Goal: Task Accomplishment & Management: Manage account settings

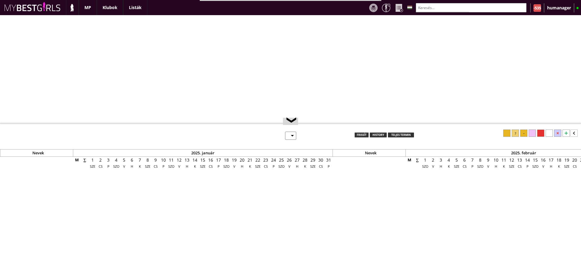
select select "0"
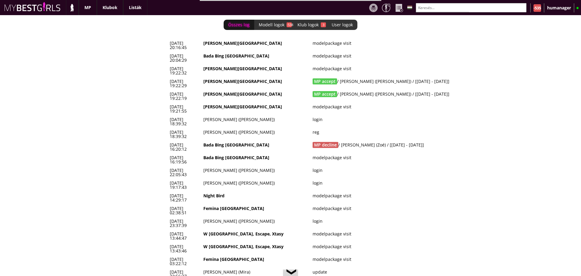
scroll to position [0, 2464]
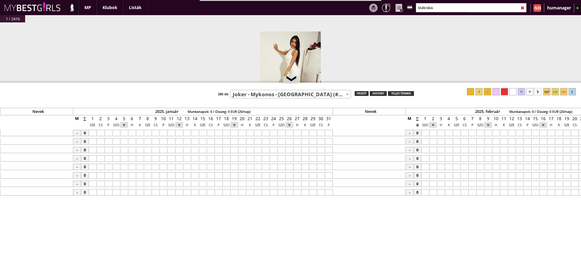
select select "766"
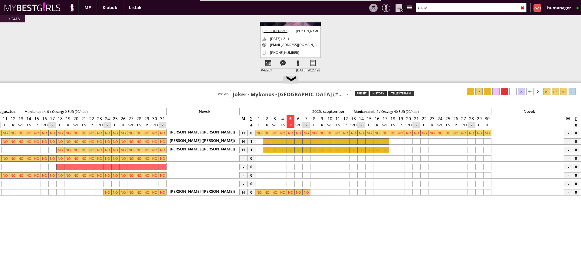
scroll to position [58, 0]
type input "altav"
click at [266, 61] on div at bounding box center [268, 63] width 15 height 11
select select "0"
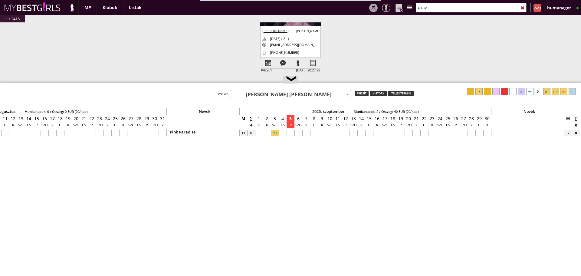
click at [277, 132] on div at bounding box center [275, 133] width 8 height 6
click at [359, 134] on div at bounding box center [362, 133] width 8 height 6
click at [488, 94] on div at bounding box center [487, 91] width 7 height 7
click at [275, 133] on div at bounding box center [275, 133] width 8 height 6
click at [468, 91] on div at bounding box center [470, 91] width 7 height 7
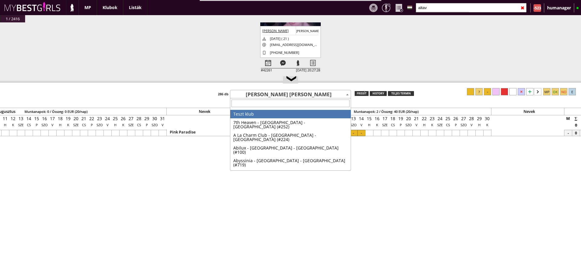
click at [273, 97] on span "[PERSON_NAME] [PERSON_NAME]" at bounding box center [290, 94] width 120 height 8
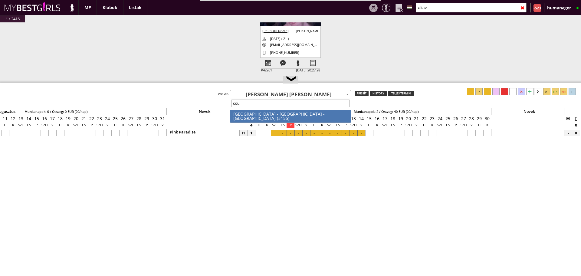
type input "coup"
select select "155"
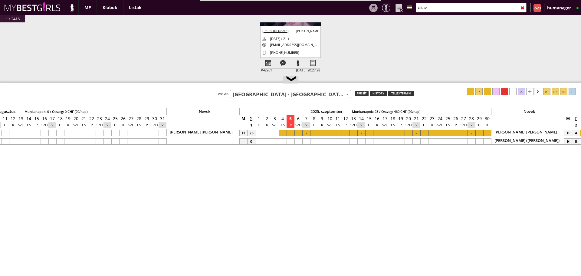
click at [294, 134] on div at bounding box center [291, 133] width 8 height 6
click at [281, 134] on div at bounding box center [283, 133] width 8 height 6
click at [289, 134] on div at bounding box center [291, 133] width 8 height 6
click at [506, 91] on div at bounding box center [504, 91] width 7 height 7
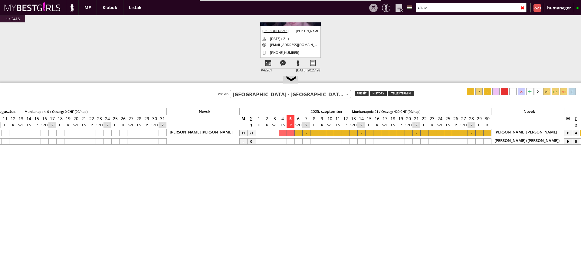
click at [314, 131] on div at bounding box center [314, 133] width 8 height 6
click at [485, 131] on div at bounding box center [488, 133] width 8 height 6
click at [488, 95] on div at bounding box center [487, 91] width 7 height 7
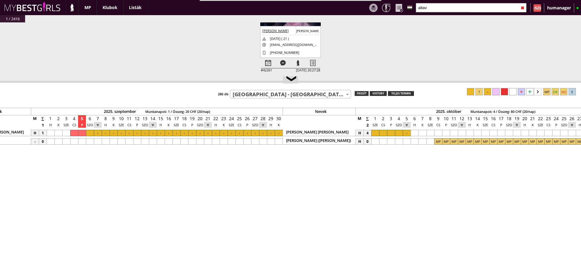
scroll to position [0, 2672]
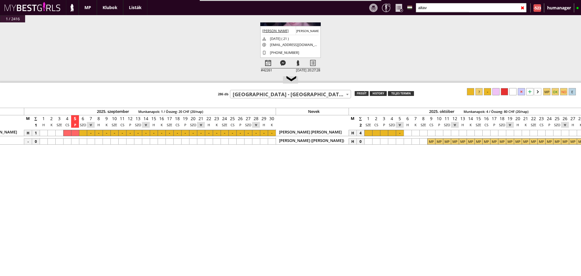
click at [376, 132] on div at bounding box center [376, 133] width 8 height 6
click at [401, 133] on div at bounding box center [400, 133] width 8 height 6
click at [488, 94] on div at bounding box center [487, 91] width 7 height 7
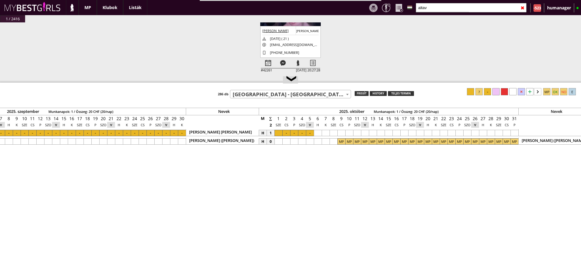
scroll to position [0, 2779]
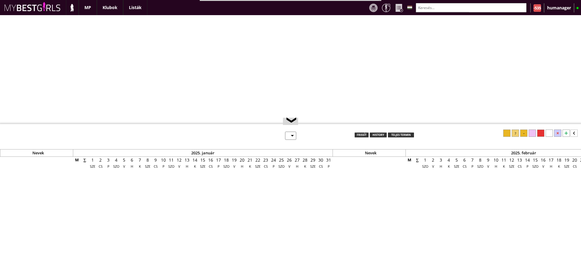
select select "0"
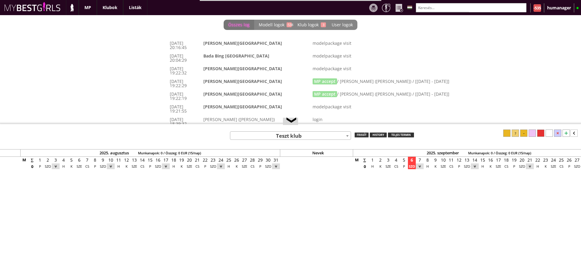
scroll to position [0, 2464]
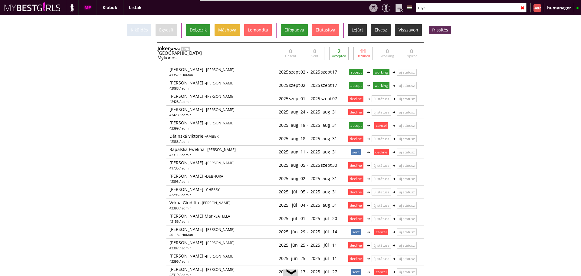
click at [438, 8] on input "myk" at bounding box center [471, 7] width 111 height 9
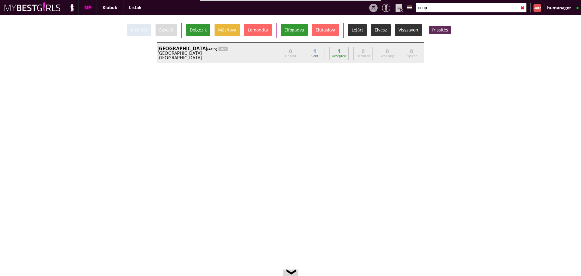
type input "coup"
click at [266, 59] on div "Geneva" at bounding box center [217, 57] width 121 height 5
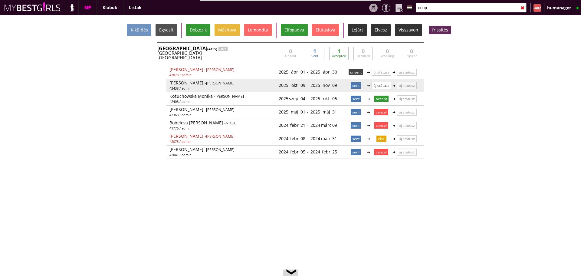
click at [376, 85] on p "új státusz" at bounding box center [382, 85] width 20 height 7
click at [379, 83] on p "új státusz" at bounding box center [381, 85] width 19 height 6
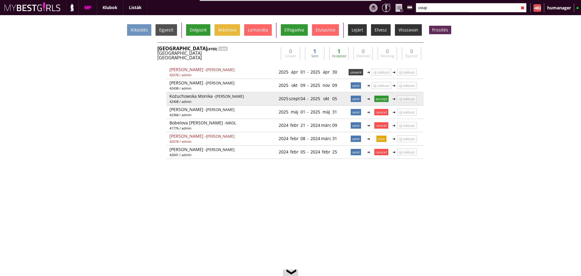
click at [384, 99] on p "accept" at bounding box center [382, 99] width 14 height 6
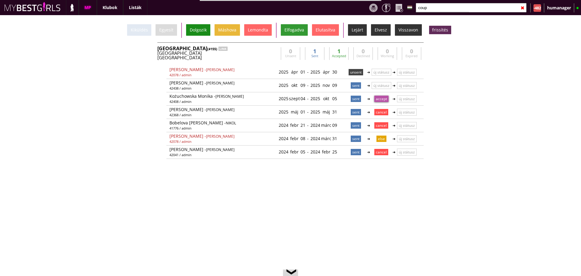
click at [193, 29] on div "Dolgozik" at bounding box center [198, 30] width 24 height 12
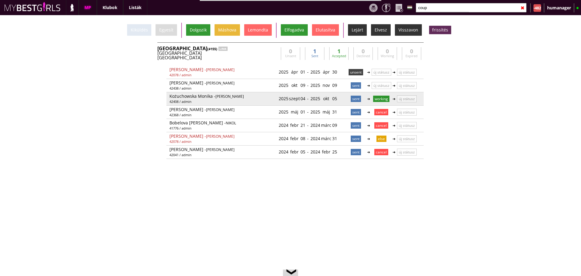
click at [296, 100] on div "2025 szept 04" at bounding box center [292, 99] width 27 height 10
click at [303, 100] on link at bounding box center [305, 98] width 5 height 5
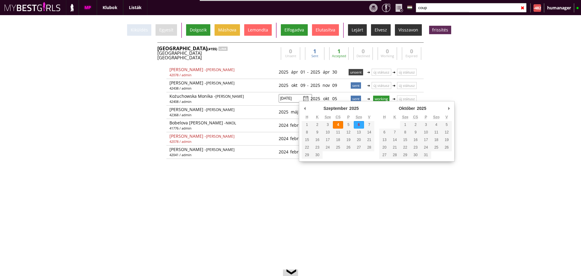
type input "2025-09-06"
